Goal: Task Accomplishment & Management: Use online tool/utility

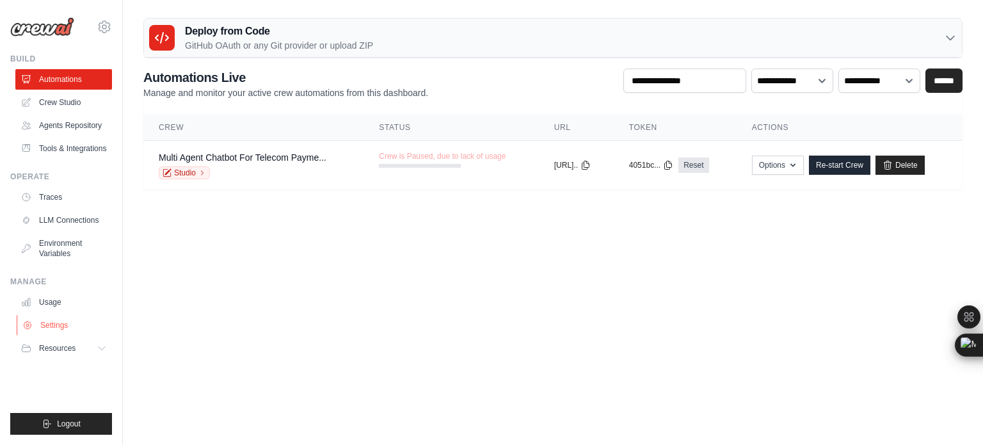
click at [52, 324] on link "Settings" at bounding box center [65, 325] width 97 height 20
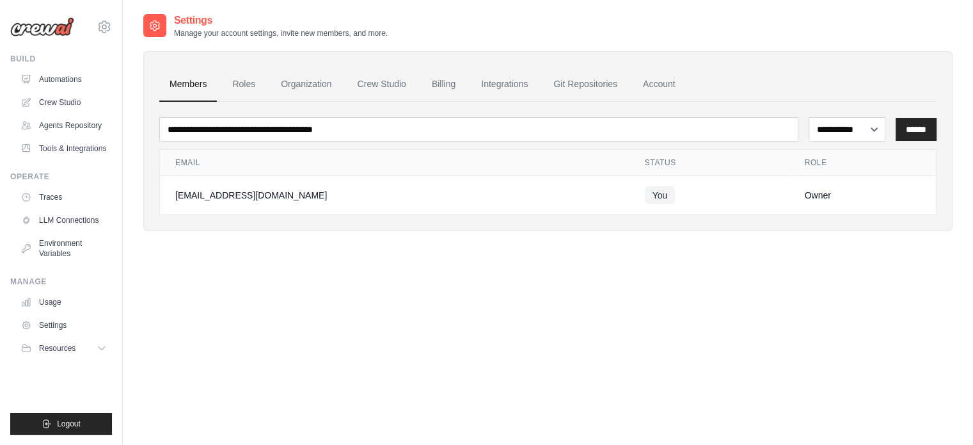
click at [52, 324] on link "Settings" at bounding box center [63, 325] width 97 height 20
click at [442, 78] on link "Billing" at bounding box center [444, 84] width 44 height 35
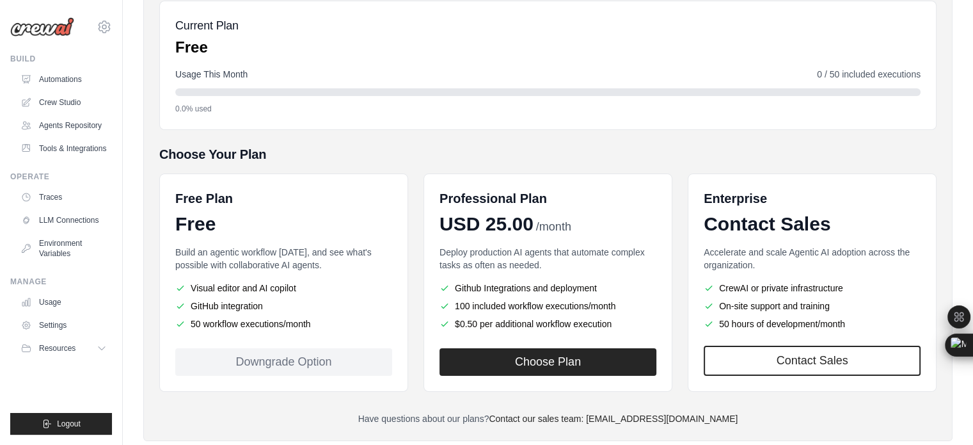
scroll to position [147, 0]
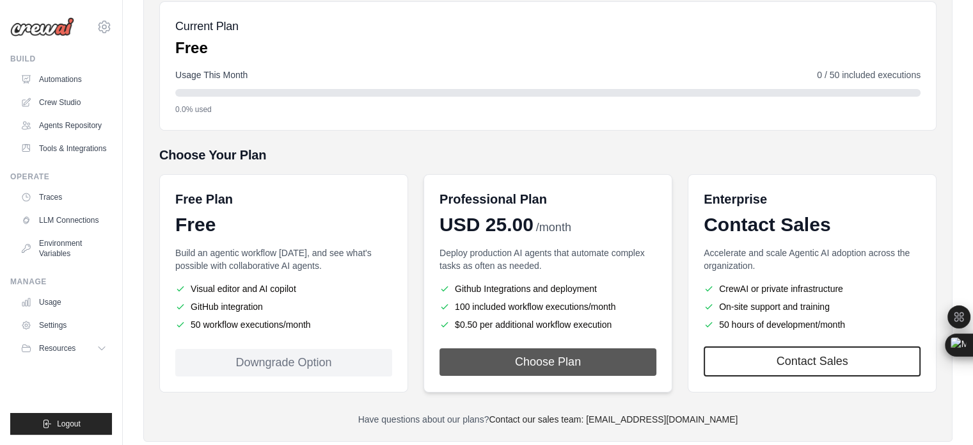
click at [540, 360] on button "Choose Plan" at bounding box center [548, 362] width 217 height 28
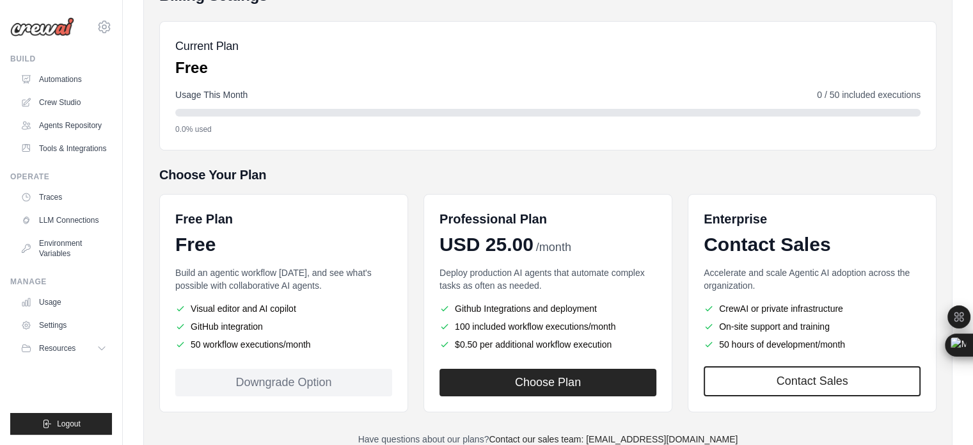
scroll to position [127, 0]
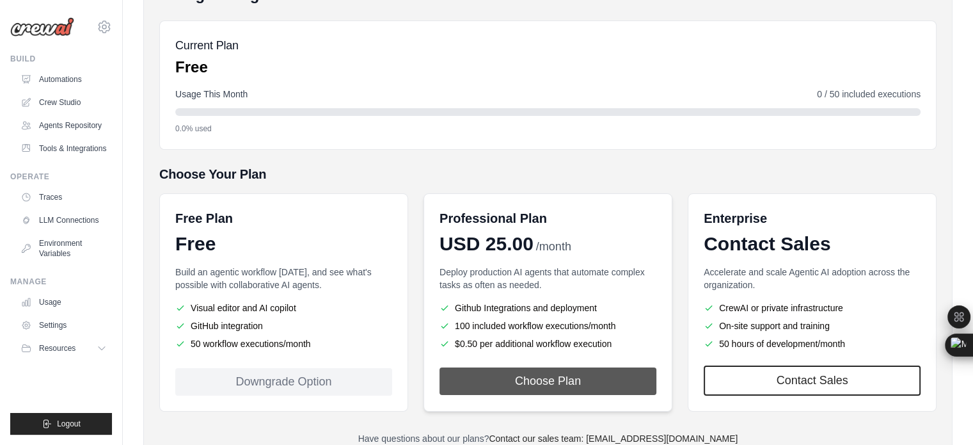
click at [529, 376] on button "Choose Plan" at bounding box center [548, 381] width 217 height 28
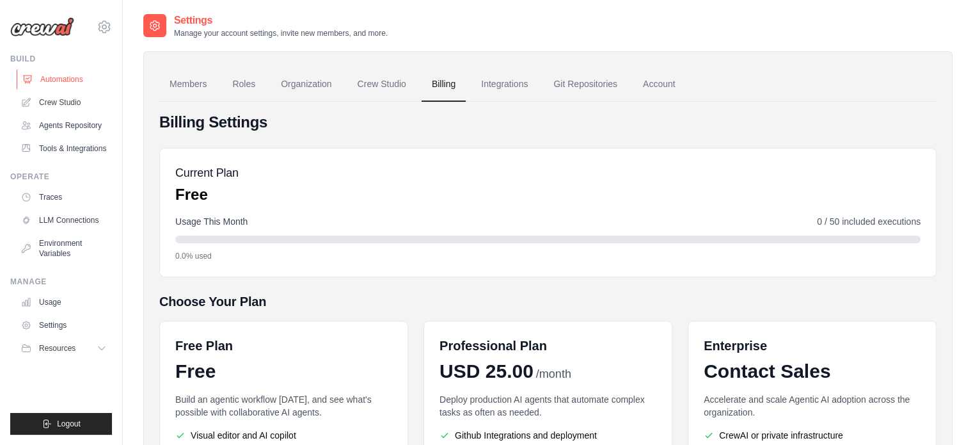
click at [47, 81] on link "Automations" at bounding box center [65, 79] width 97 height 20
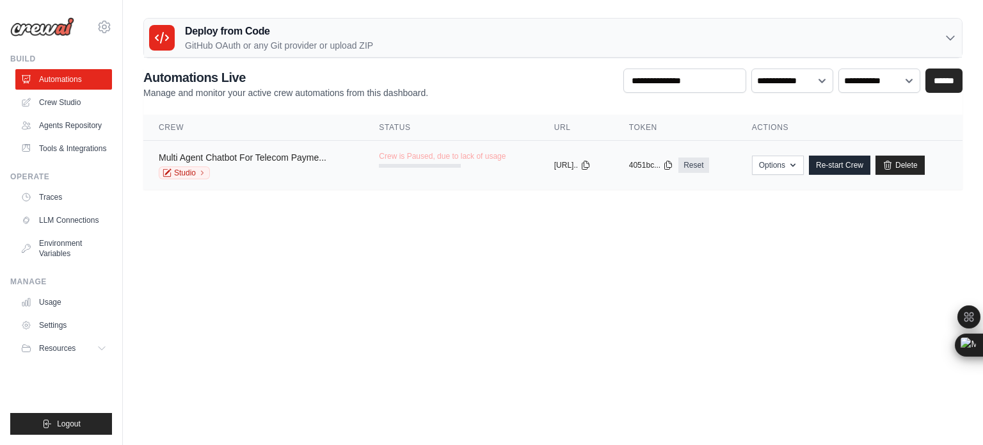
click at [252, 156] on link "Multi Agent Chatbot For Telecom Payme..." at bounding box center [243, 157] width 168 height 10
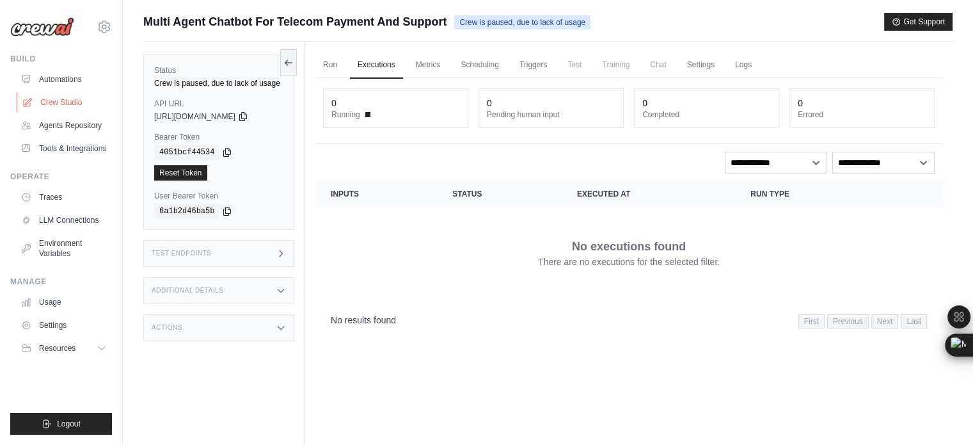
click at [69, 105] on link "Crew Studio" at bounding box center [65, 102] width 97 height 20
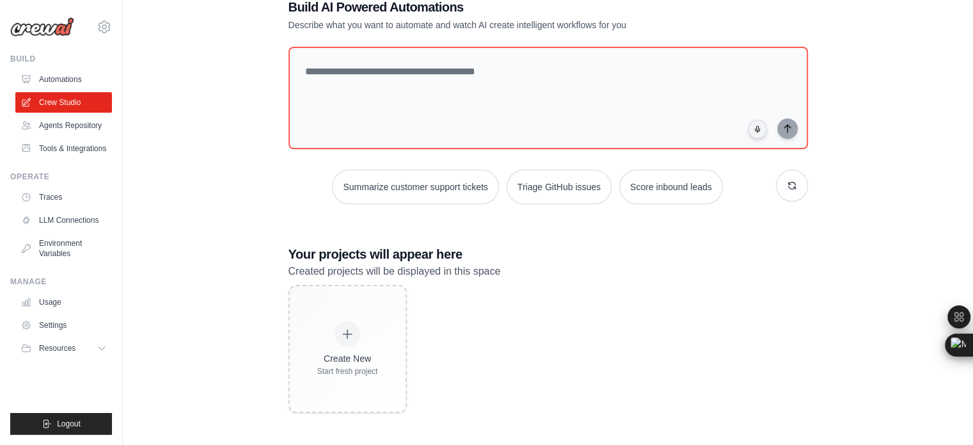
scroll to position [36, 0]
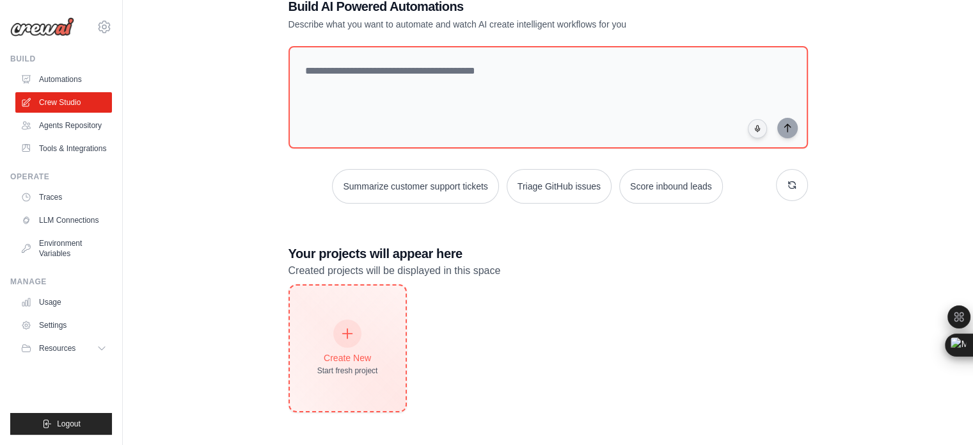
click at [350, 333] on icon at bounding box center [347, 333] width 14 height 14
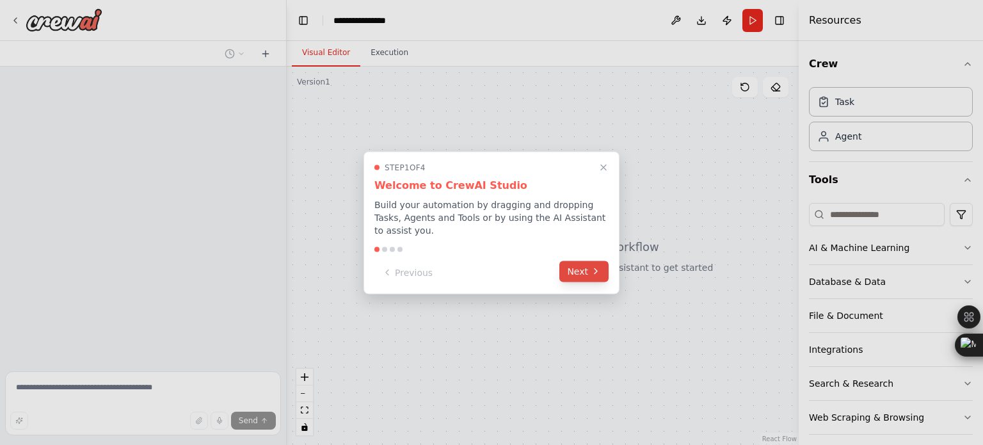
click at [583, 265] on button "Next" at bounding box center [583, 270] width 49 height 21
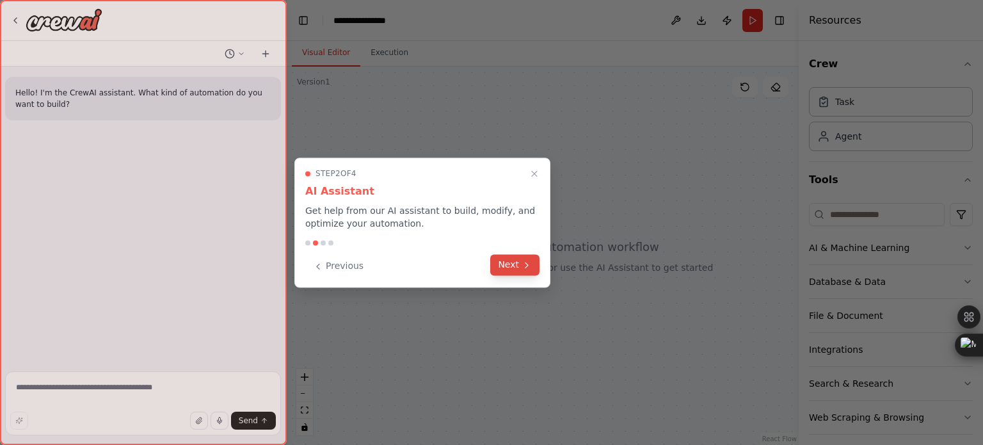
click at [522, 262] on icon at bounding box center [527, 265] width 10 height 10
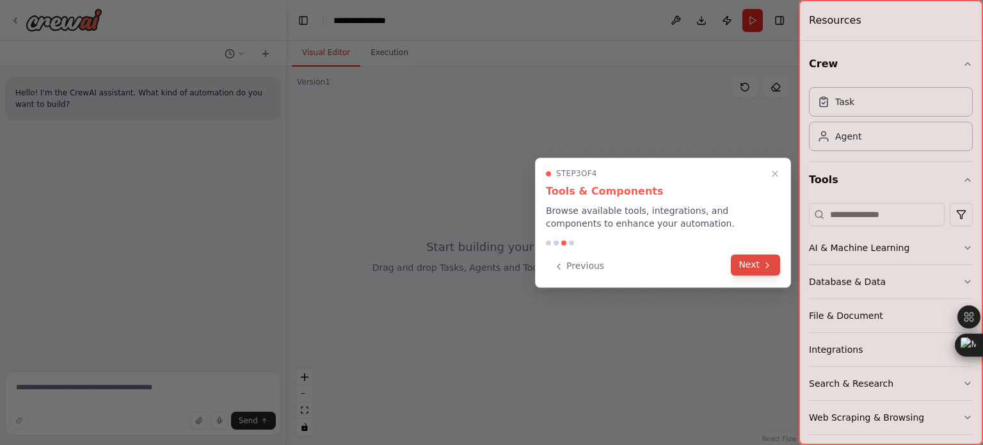
click at [762, 262] on button "Next" at bounding box center [755, 264] width 49 height 21
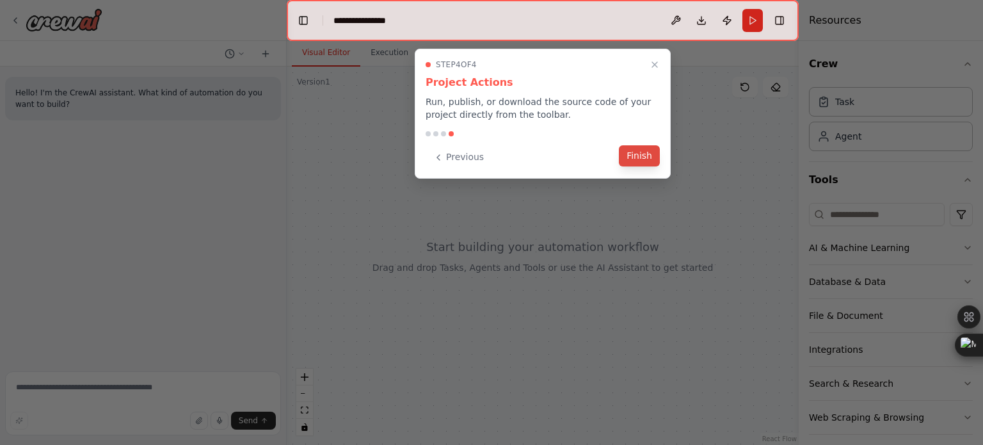
click at [639, 154] on button "Finish" at bounding box center [639, 155] width 41 height 21
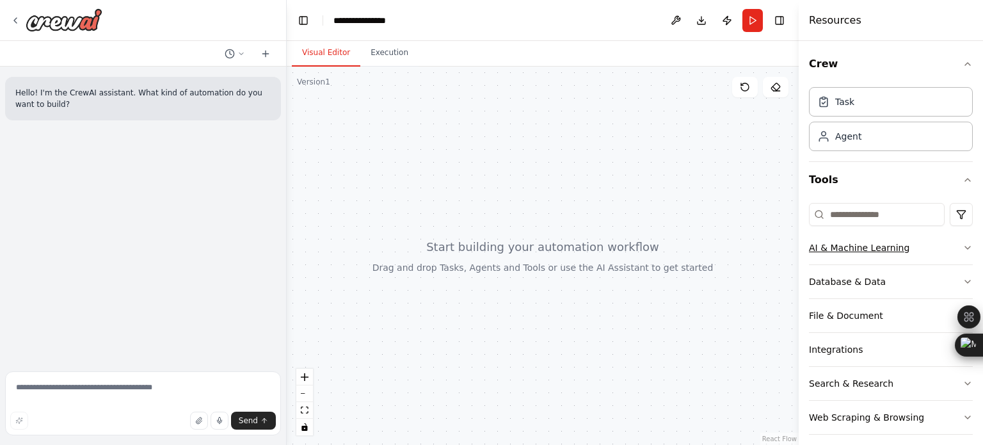
click at [897, 246] on div "AI & Machine Learning" at bounding box center [859, 247] width 100 height 13
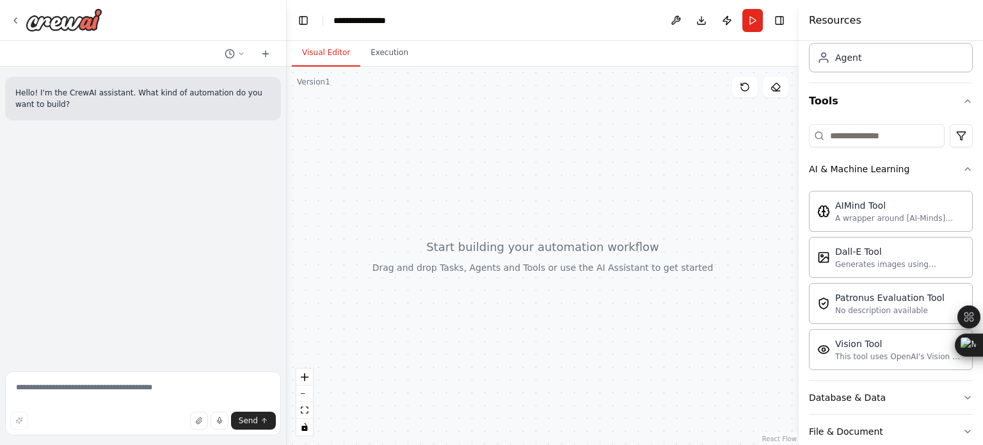
scroll to position [79, 0]
click at [937, 173] on button "AI & Machine Learning" at bounding box center [891, 168] width 164 height 33
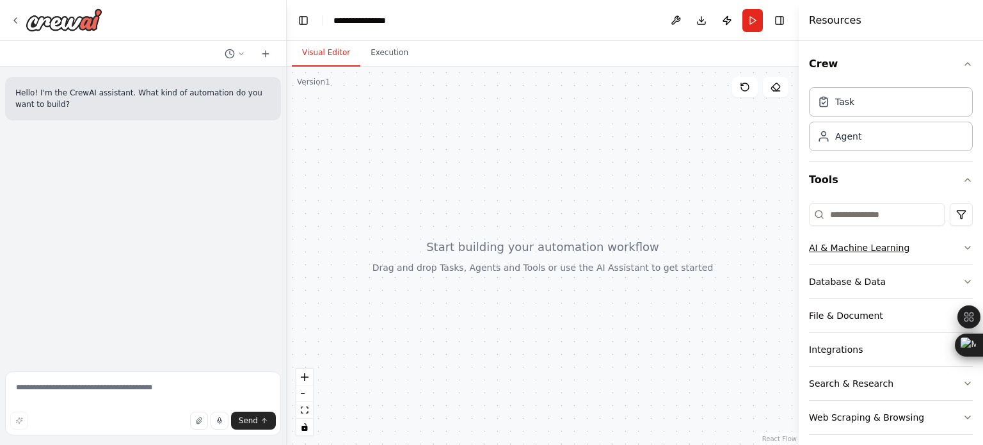
scroll to position [0, 0]
click at [873, 132] on div "Agent" at bounding box center [891, 135] width 164 height 29
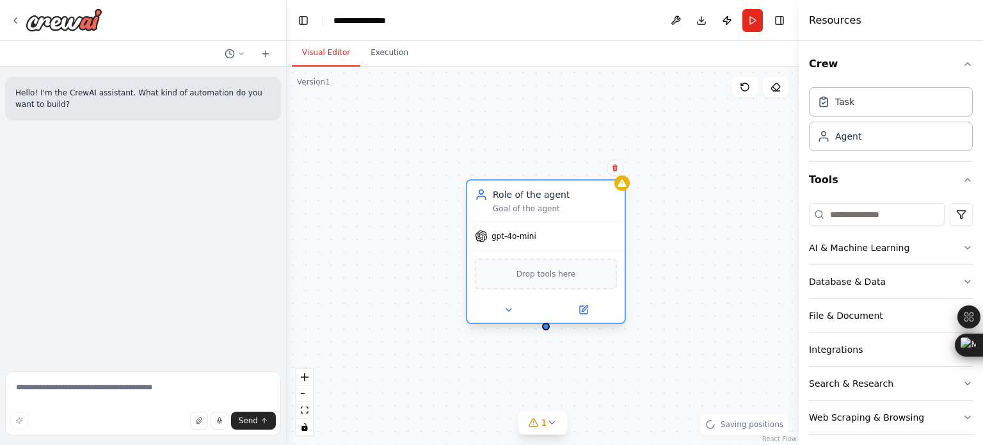
drag, startPoint x: 645, startPoint y: 249, endPoint x: 581, endPoint y: 193, distance: 85.3
click at [581, 193] on div "Role of the agent" at bounding box center [555, 194] width 124 height 13
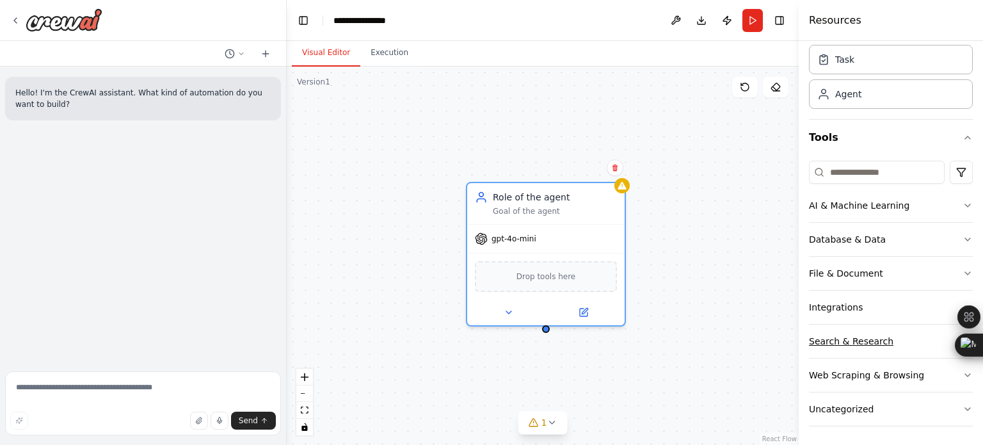
click at [916, 334] on button "Search & Research" at bounding box center [891, 340] width 164 height 33
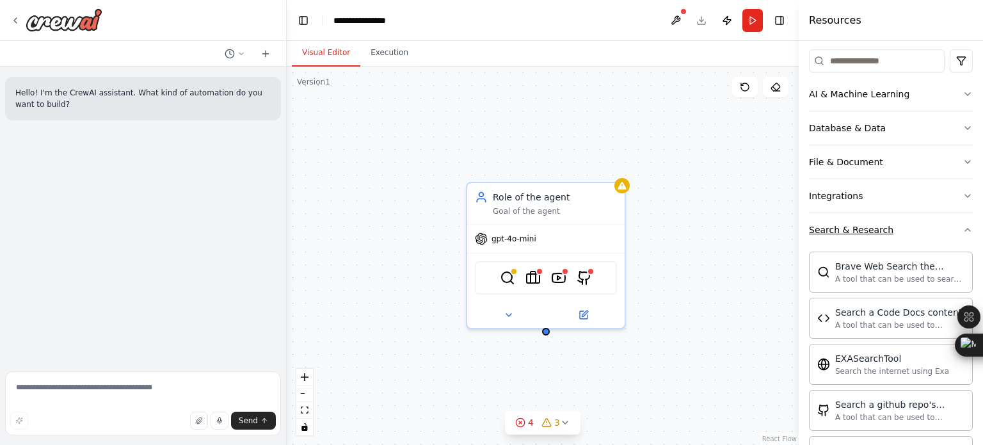
scroll to position [143, 0]
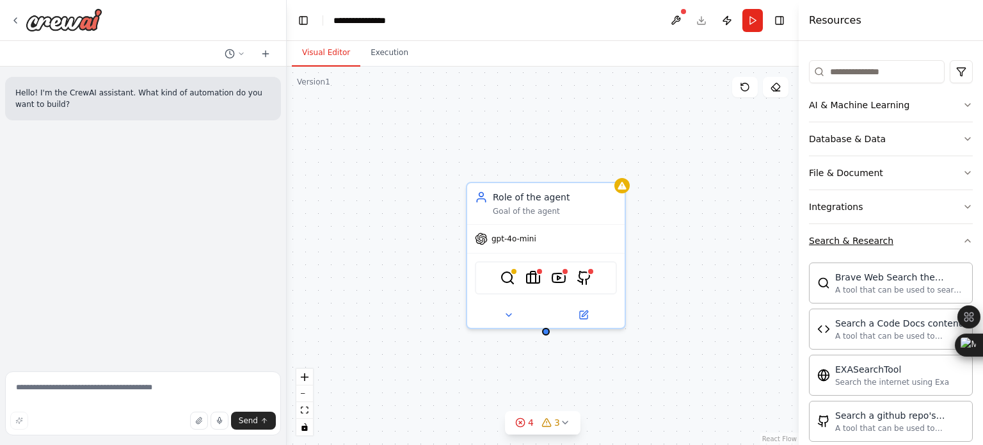
click at [919, 239] on button "Search & Research" at bounding box center [891, 240] width 164 height 33
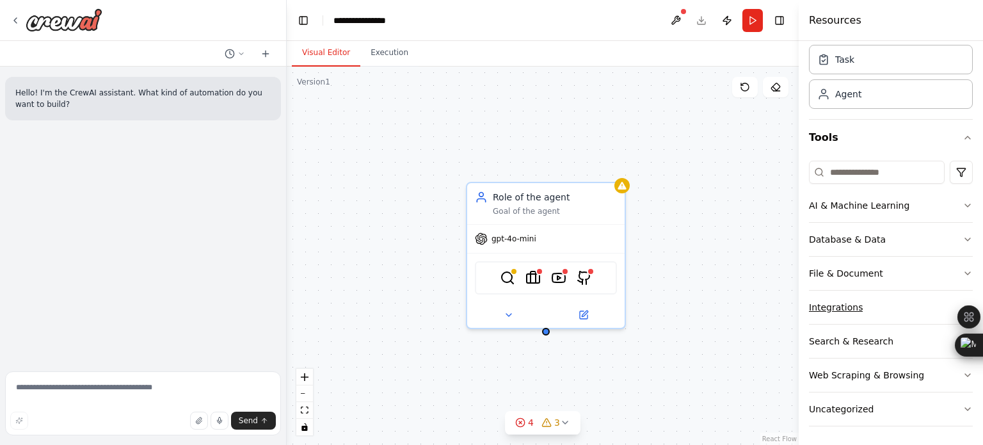
click at [926, 314] on button "Integrations" at bounding box center [891, 307] width 164 height 33
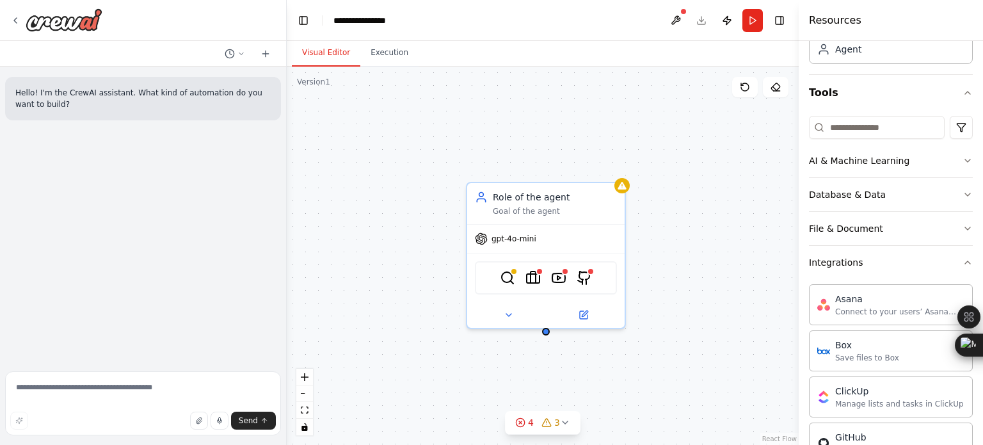
scroll to position [87, 0]
click at [899, 257] on button "Integrations" at bounding box center [891, 262] width 164 height 33
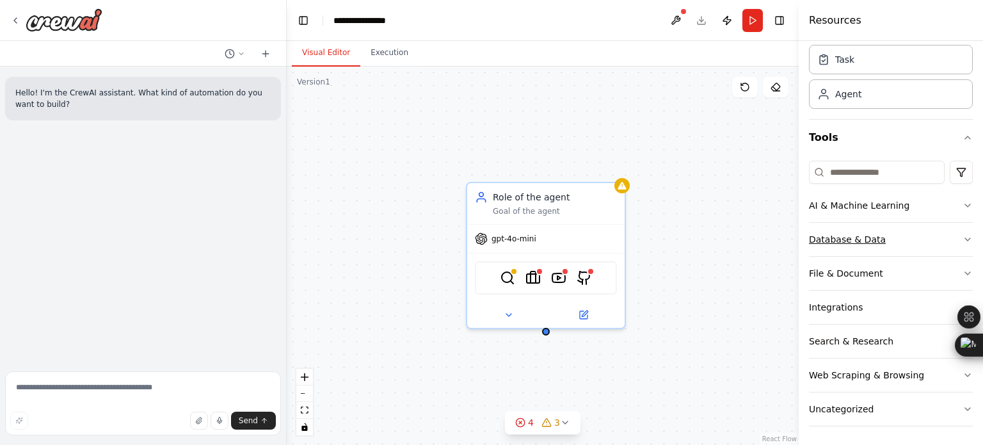
click at [924, 244] on button "Database & Data" at bounding box center [891, 239] width 164 height 33
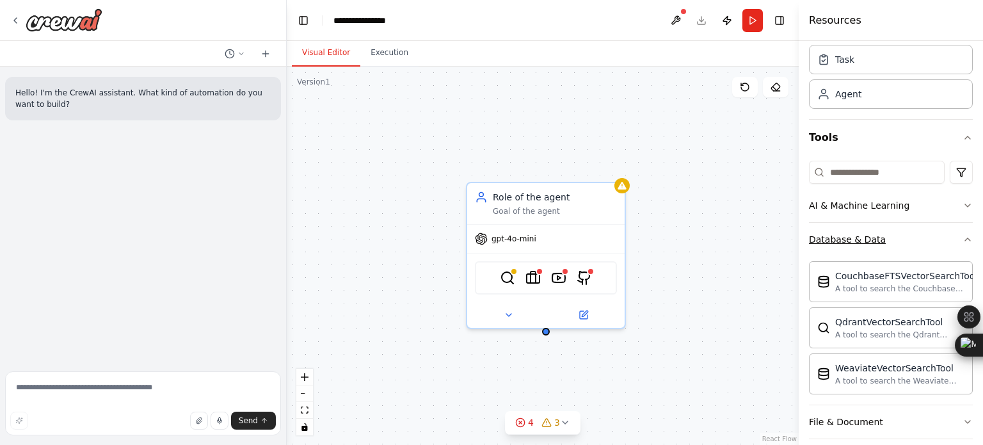
click at [924, 244] on button "Database & Data" at bounding box center [891, 239] width 164 height 33
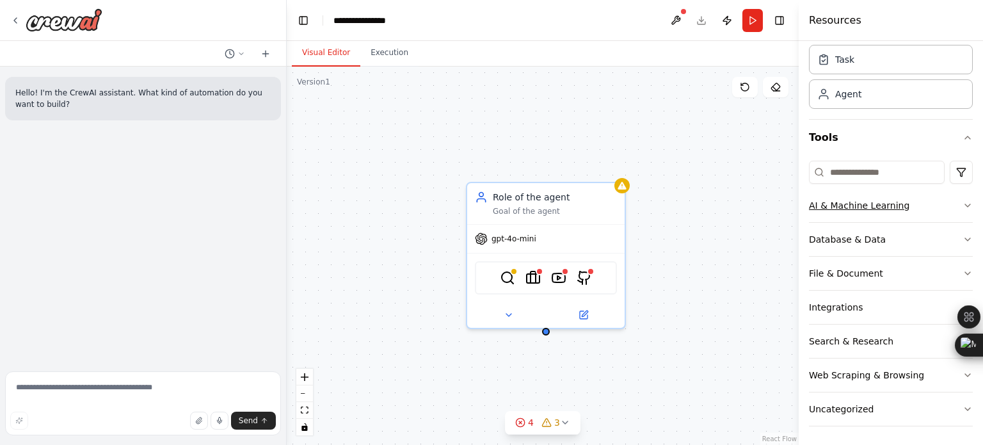
click at [938, 202] on button "AI & Machine Learning" at bounding box center [891, 205] width 164 height 33
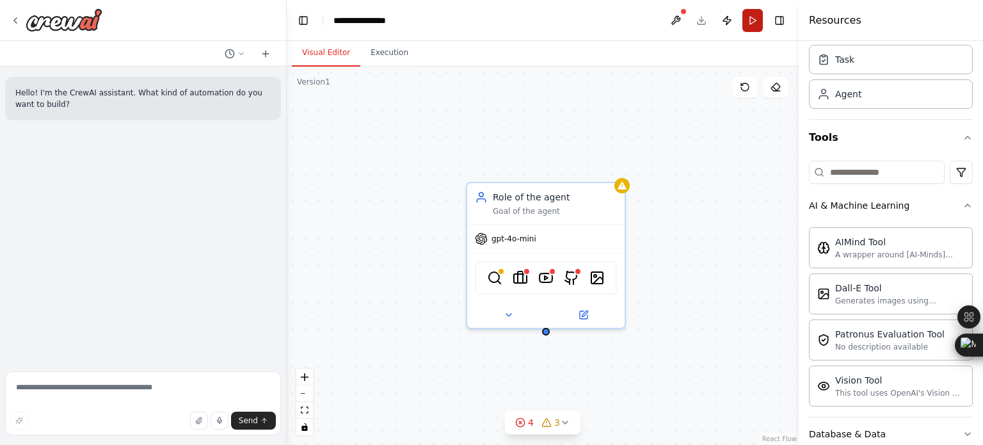
click at [757, 20] on button "Run" at bounding box center [752, 20] width 20 height 23
